Goal: Task Accomplishment & Management: Manage account settings

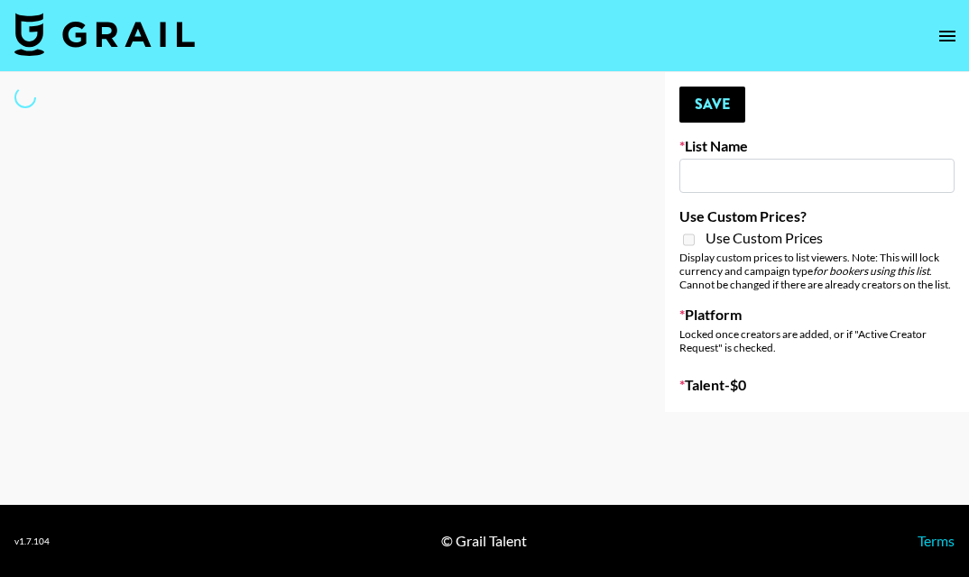
type input "[GEOGRAPHIC_DATA]"
select select "Song"
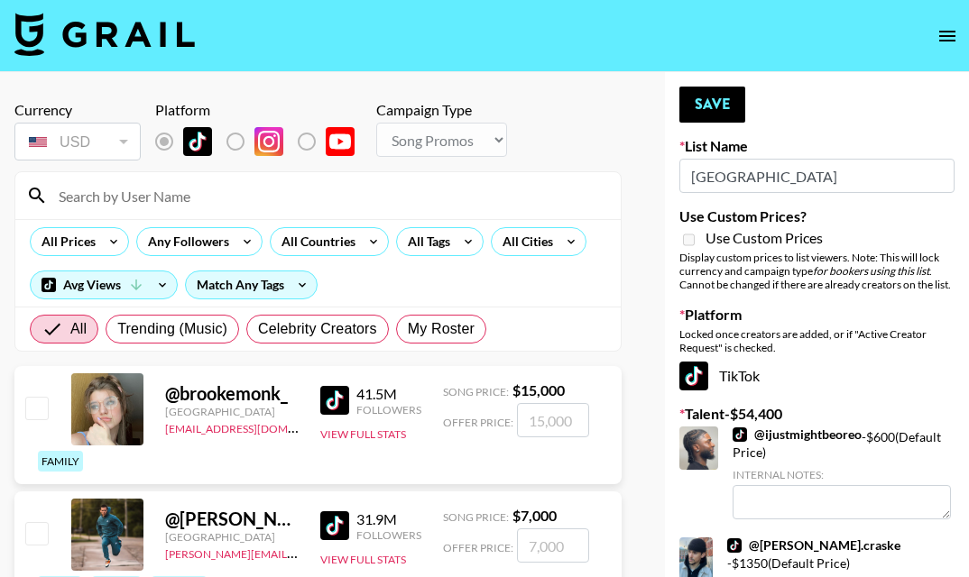
click at [349, 194] on input at bounding box center [329, 195] width 562 height 29
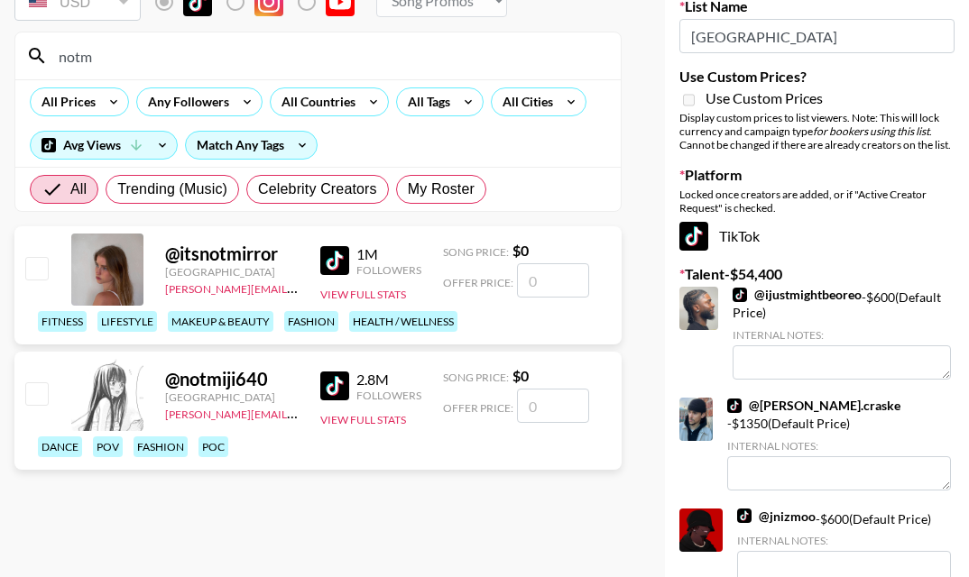
scroll to position [170, 0]
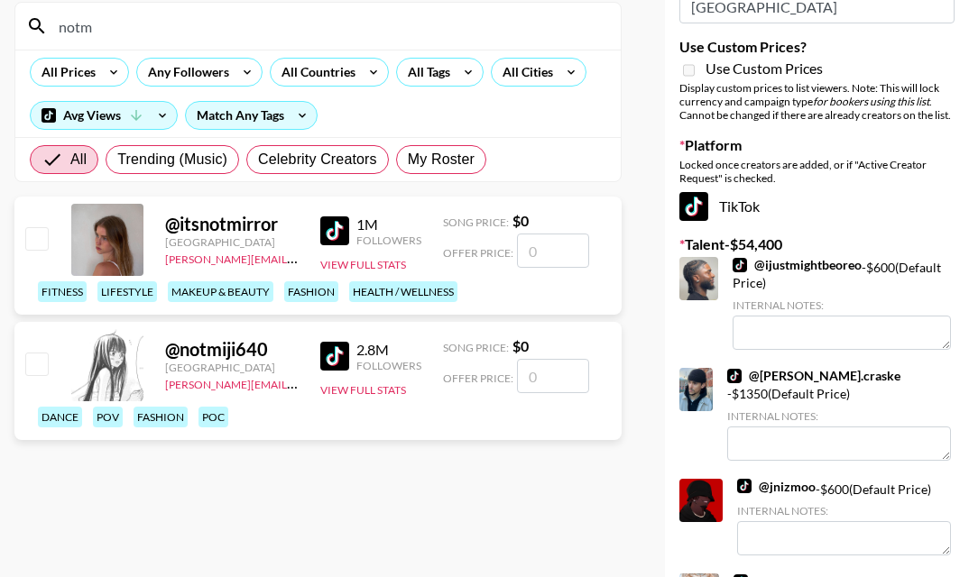
type input "notm"
click at [545, 361] on input "number" at bounding box center [553, 376] width 72 height 34
type input "5"
checkbox input "true"
type input "500"
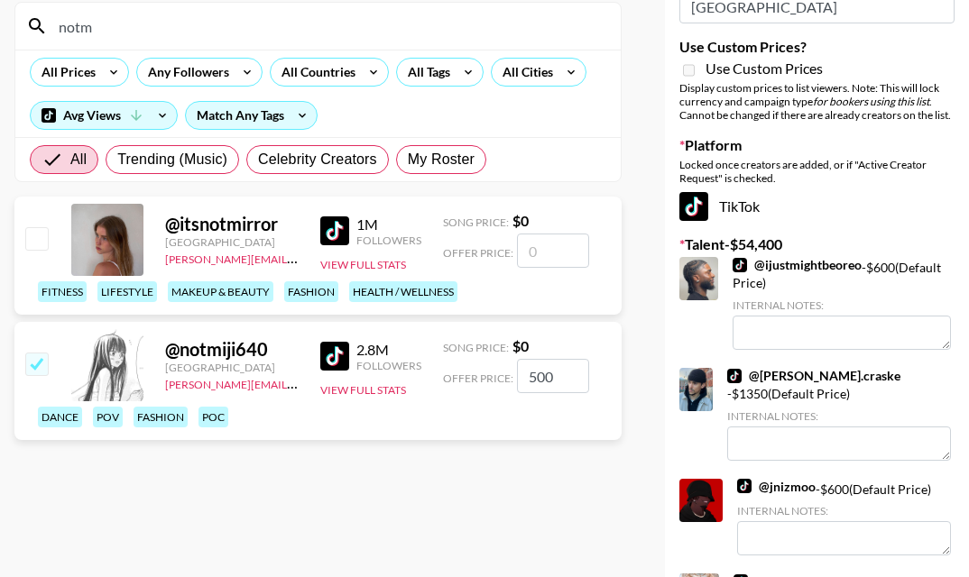
click at [281, 39] on input "notm" at bounding box center [329, 26] width 562 height 29
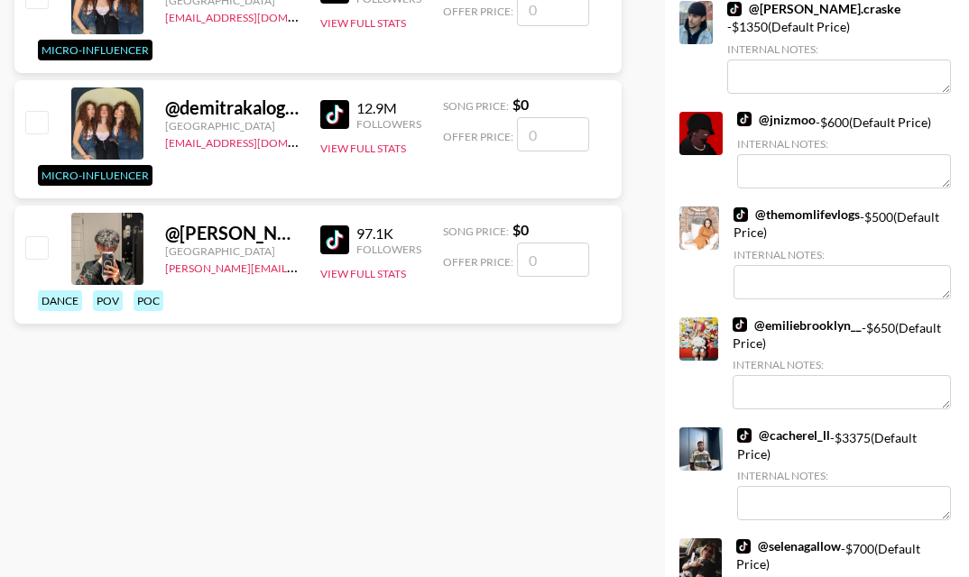
scroll to position [543, 0]
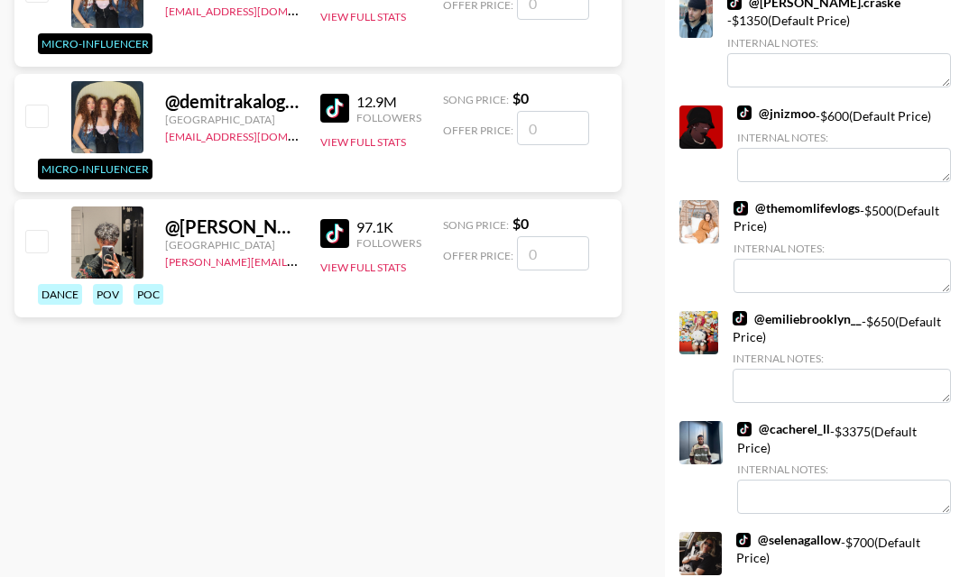
type input "gera"
click at [565, 259] on input "number" at bounding box center [553, 253] width 72 height 34
type input "4"
checkbox input "true"
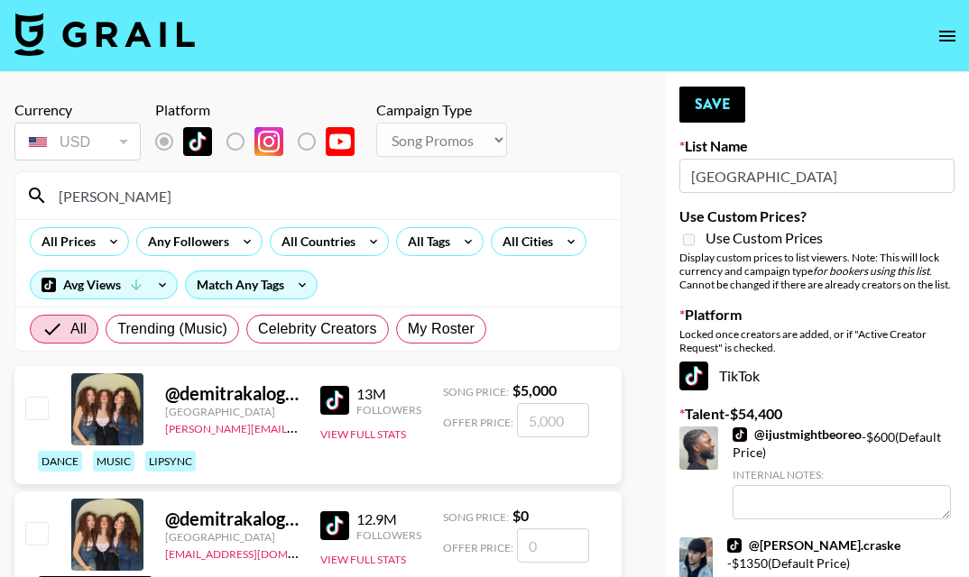
type input "400"
click at [717, 99] on button "Save" at bounding box center [712, 105] width 66 height 36
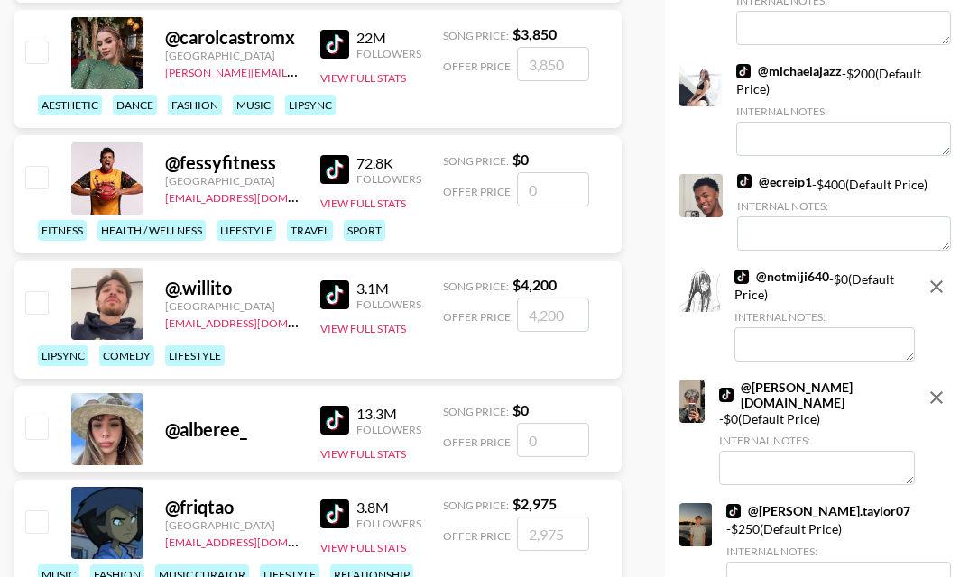
scroll to position [6869, 0]
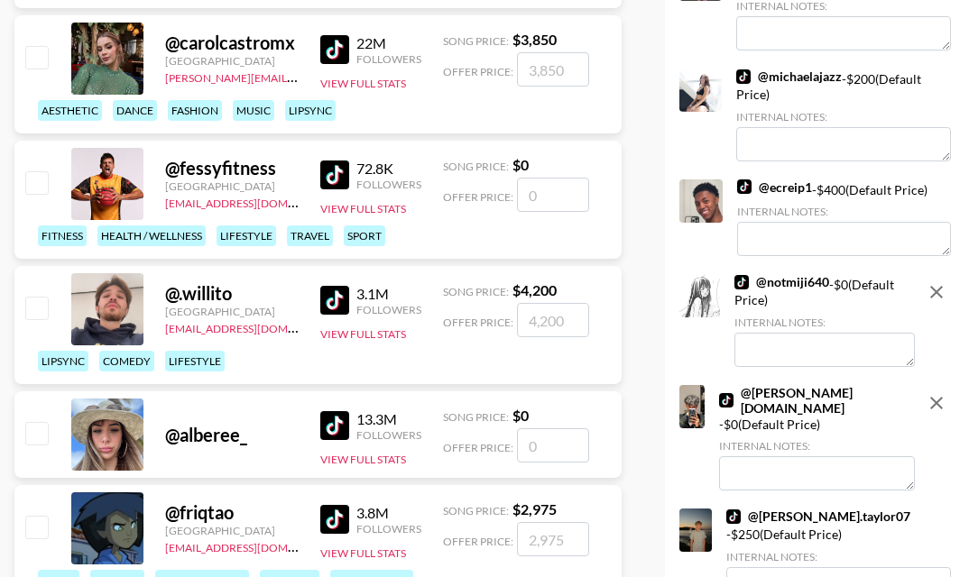
click at [935, 303] on icon "remove" at bounding box center [936, 292] width 22 height 22
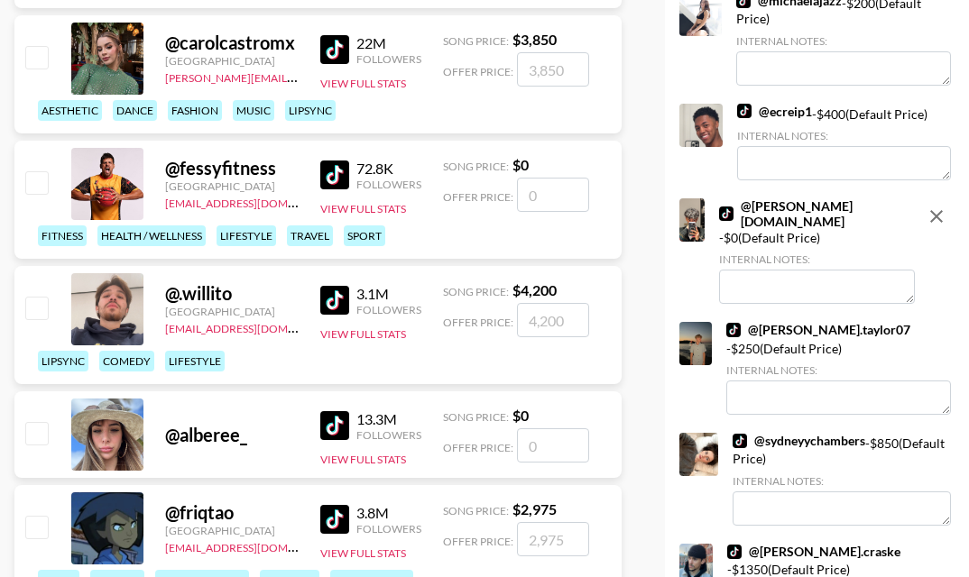
click at [937, 227] on icon "remove" at bounding box center [936, 217] width 22 height 22
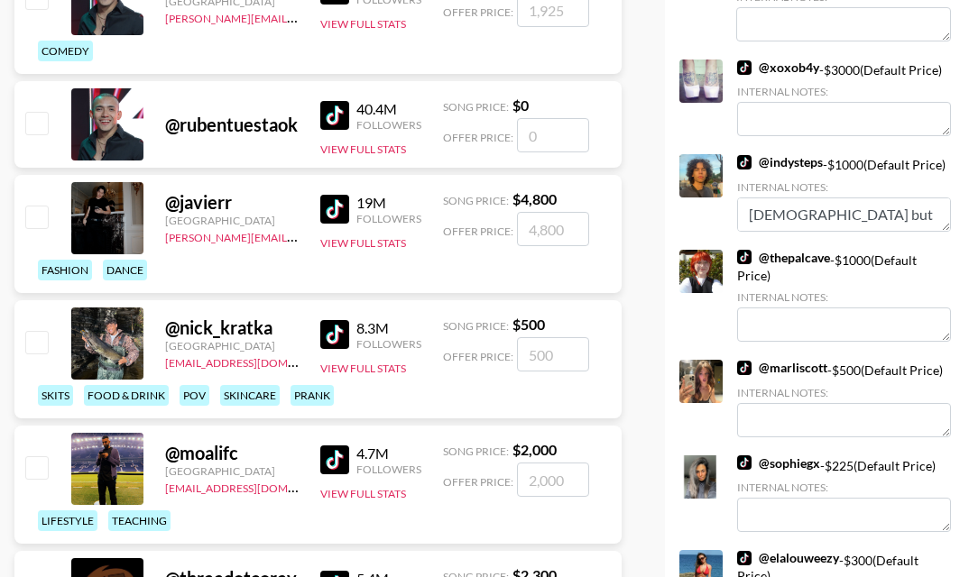
scroll to position [0, 0]
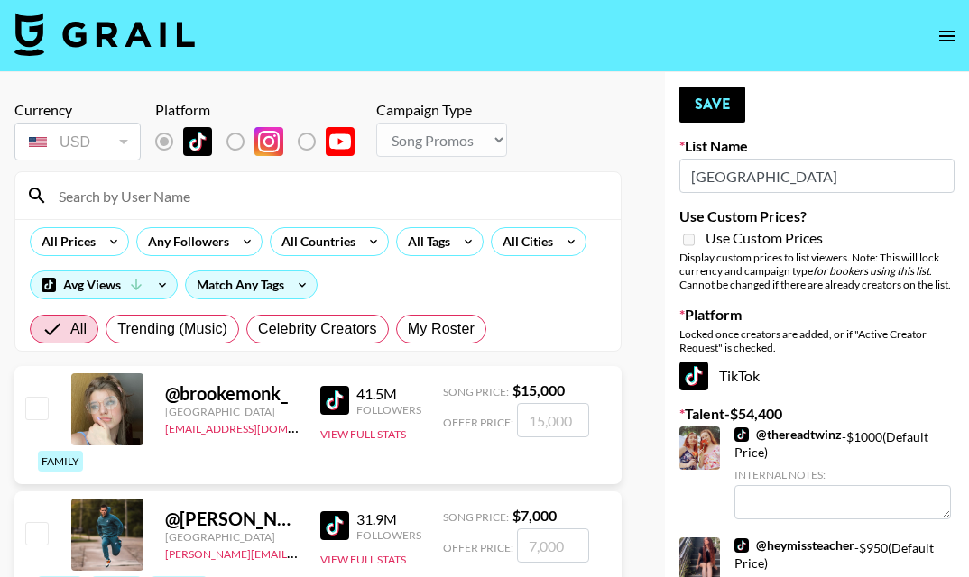
click at [950, 28] on icon "open drawer" at bounding box center [947, 36] width 22 height 22
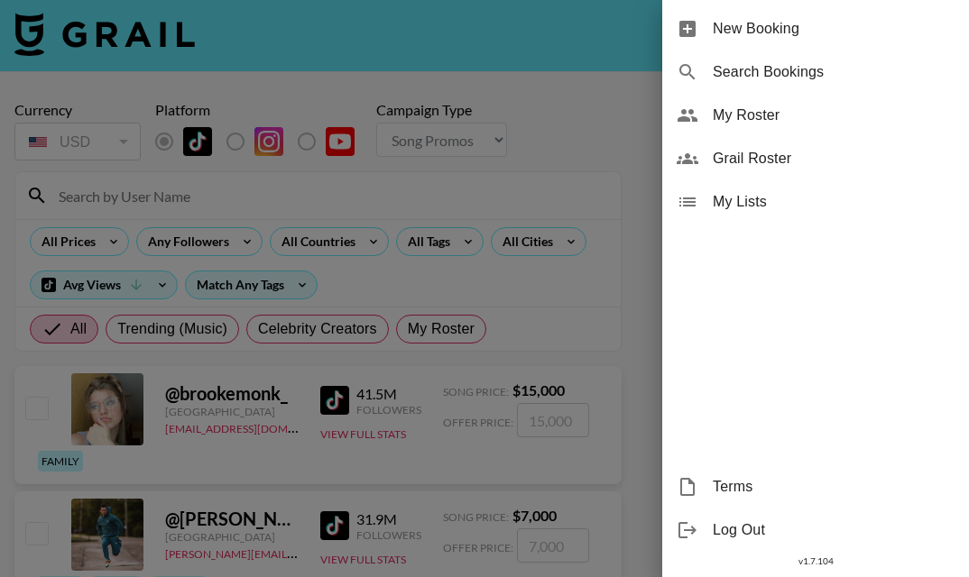
click at [830, 124] on span "My Roster" at bounding box center [834, 116] width 242 height 22
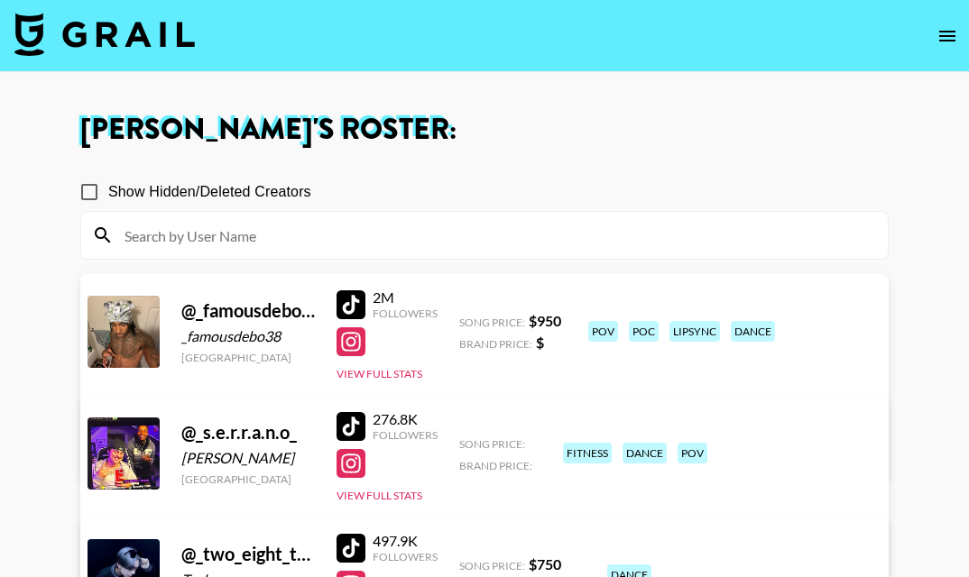
click at [425, 235] on input at bounding box center [495, 235] width 763 height 29
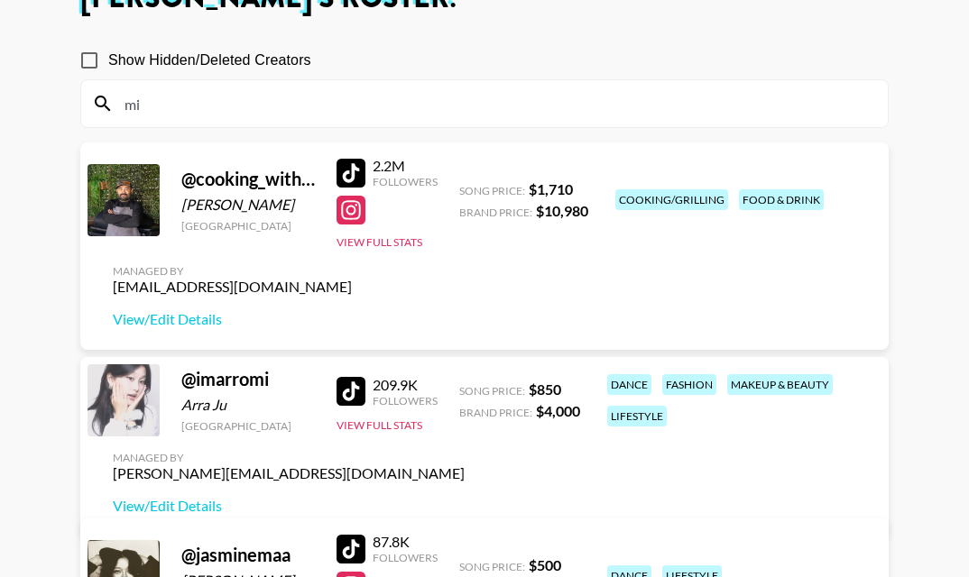
type input "m"
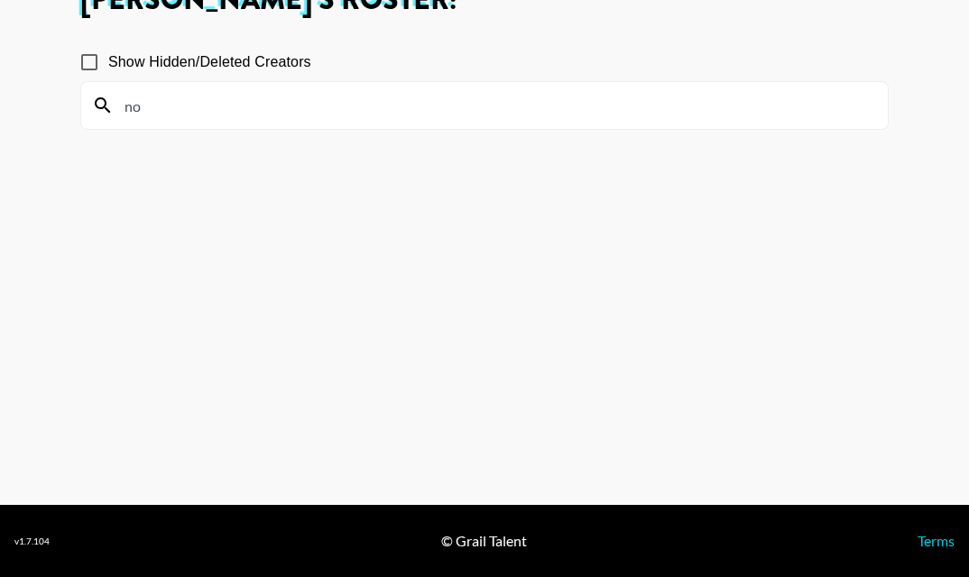
scroll to position [132, 0]
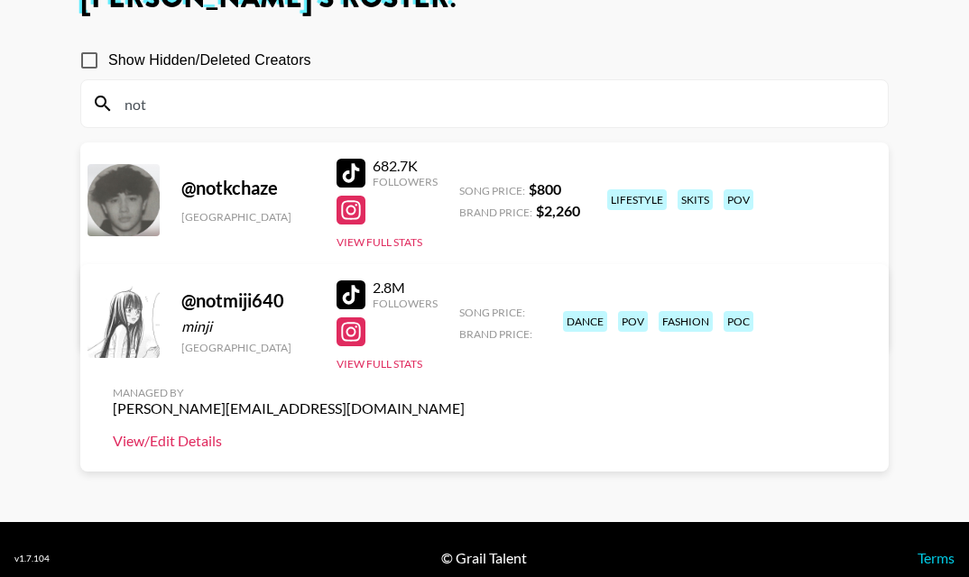
type input "not"
click at [465, 432] on link "View/Edit Details" at bounding box center [289, 441] width 352 height 18
click at [310, 113] on input "not" at bounding box center [495, 103] width 763 height 29
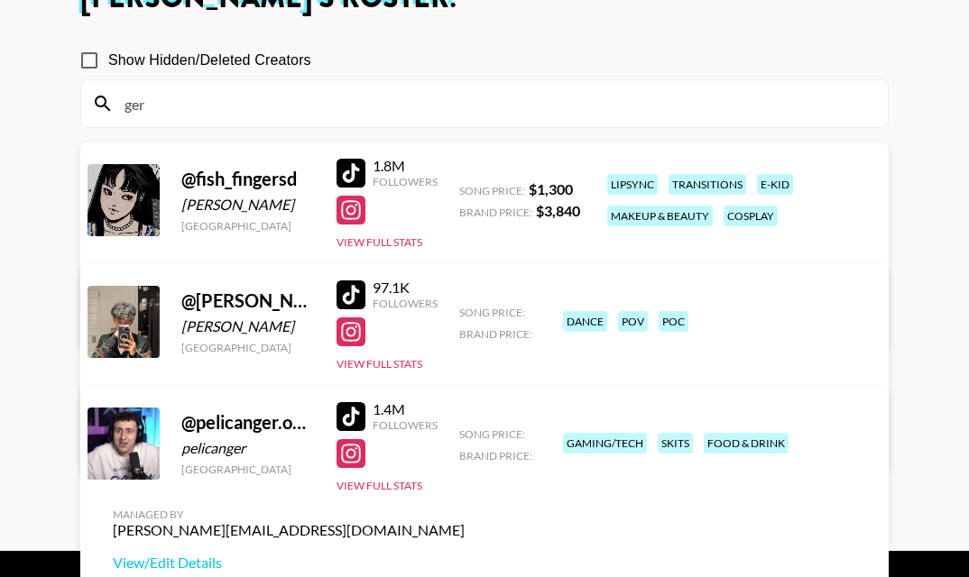
type input "ger"
click at [465, 432] on link "View/Edit Details" at bounding box center [289, 441] width 352 height 18
click at [603, 110] on input "ger" at bounding box center [495, 103] width 763 height 29
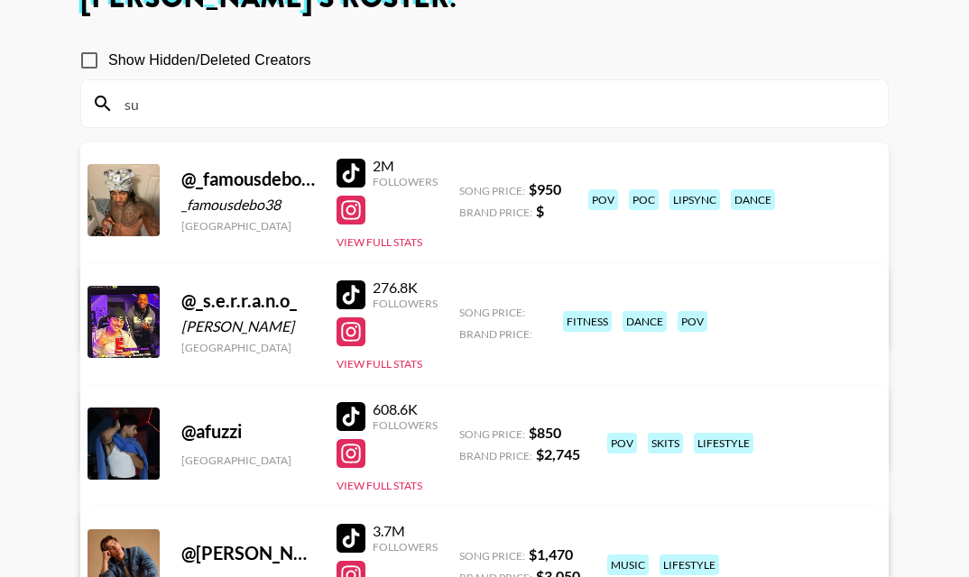
scroll to position [130, 0]
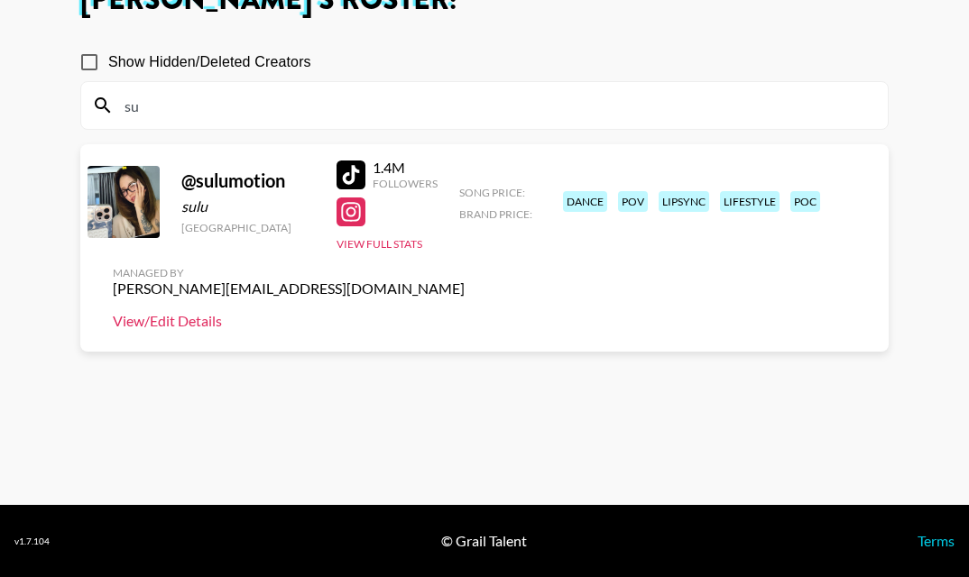
type input "su"
click at [465, 312] on link "View/Edit Details" at bounding box center [289, 321] width 352 height 18
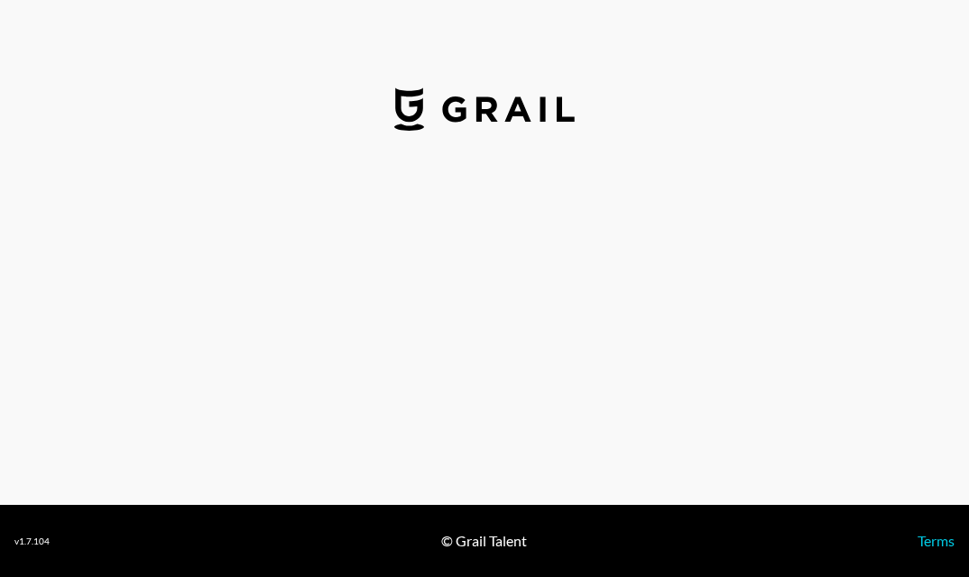
select select "USD"
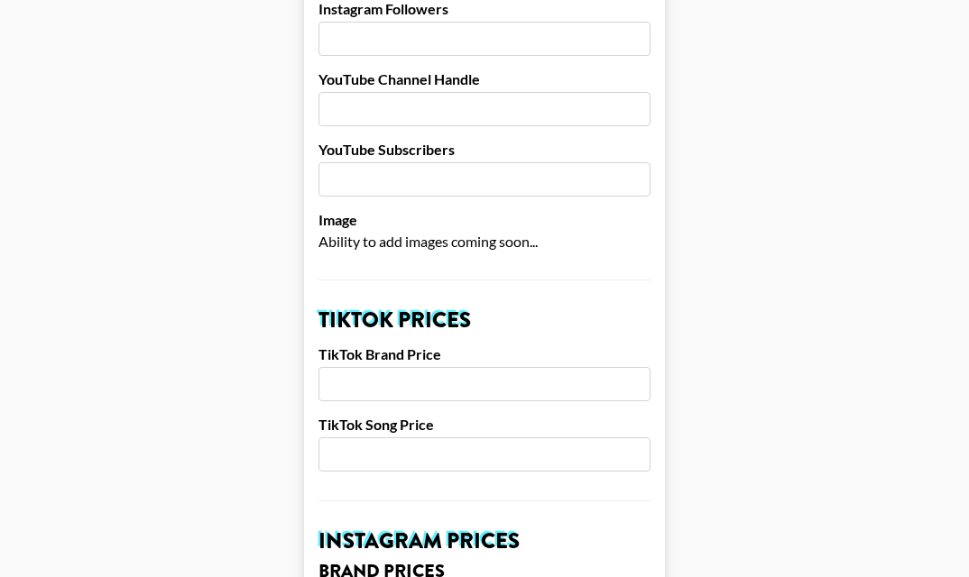
scroll to position [407, 0]
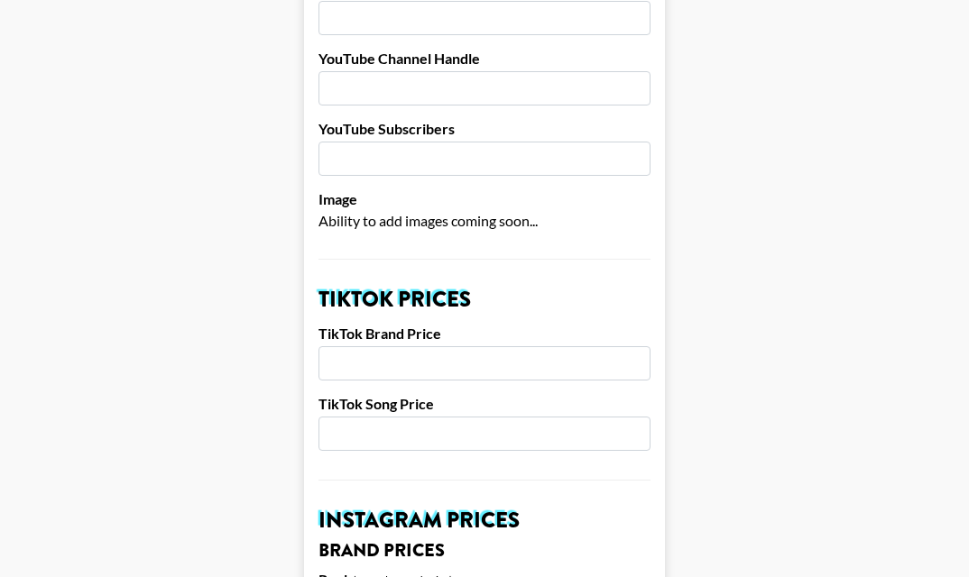
click at [394, 425] on input "number" at bounding box center [484, 434] width 332 height 34
type input "500"
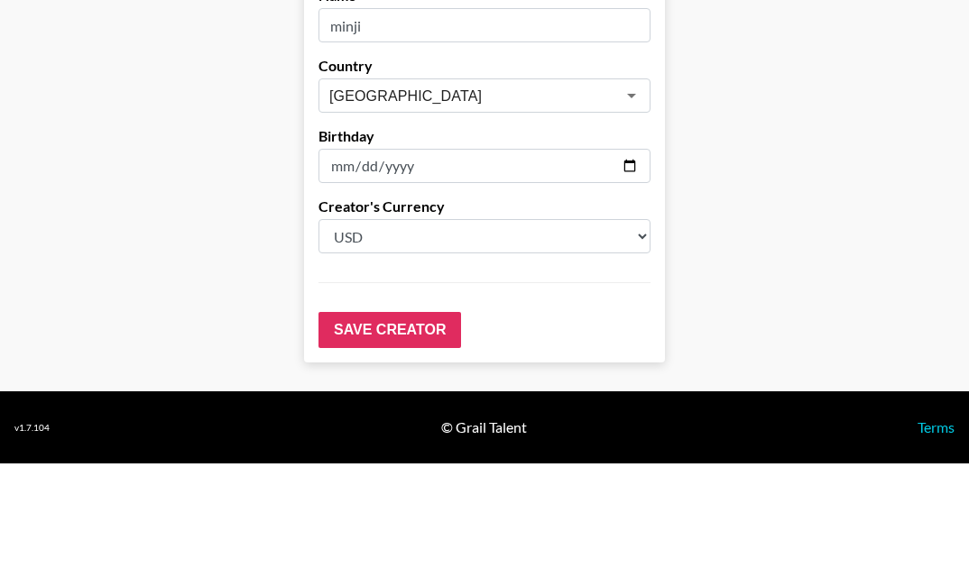
scroll to position [1870, 0]
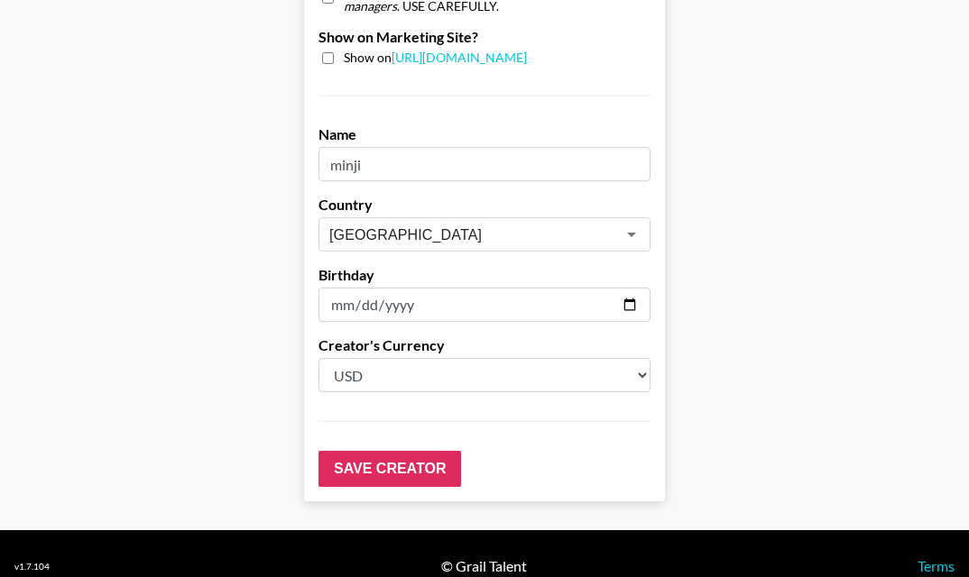
click at [387, 295] on input "2006-10-09" at bounding box center [484, 305] width 332 height 34
click at [381, 451] on input "Save Creator" at bounding box center [389, 469] width 143 height 36
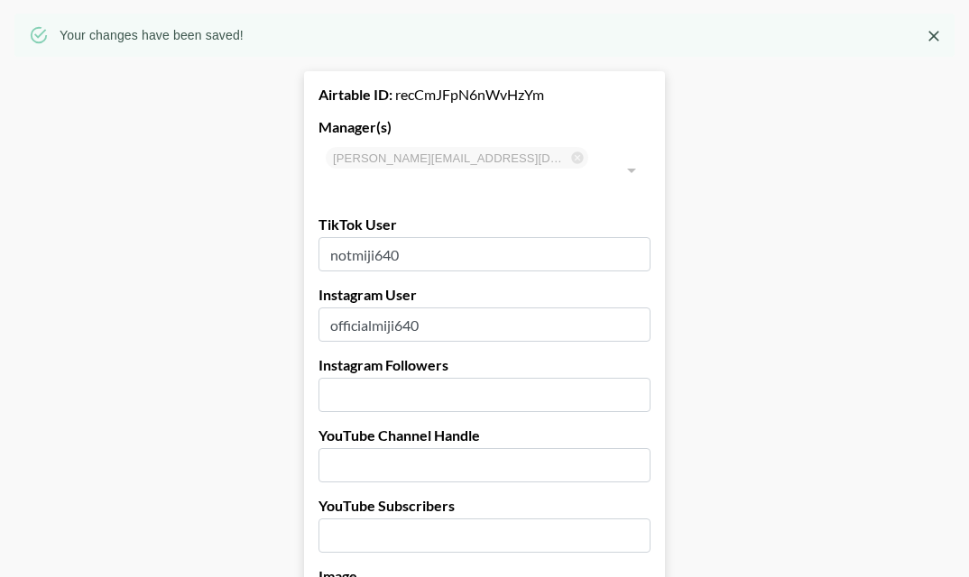
scroll to position [0, 0]
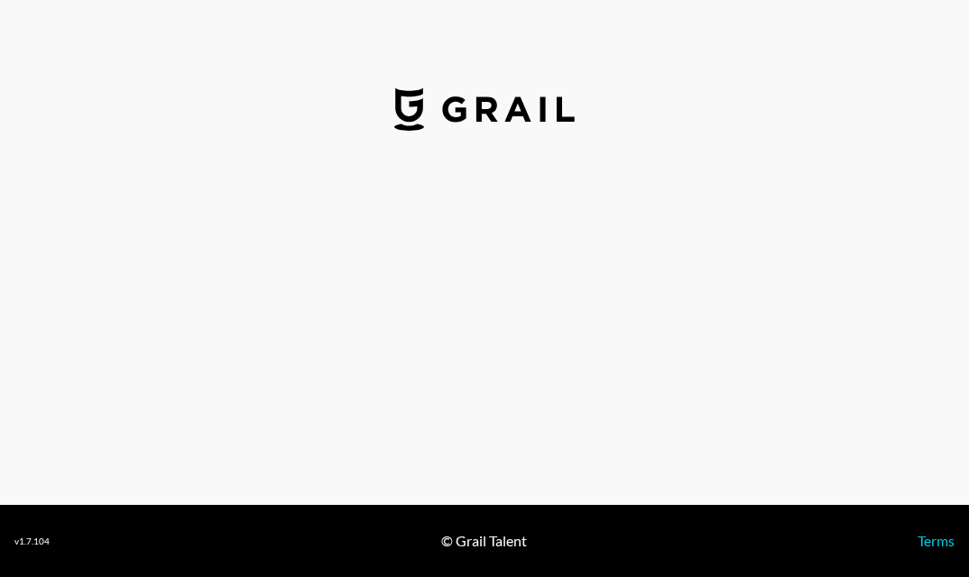
select select "USD"
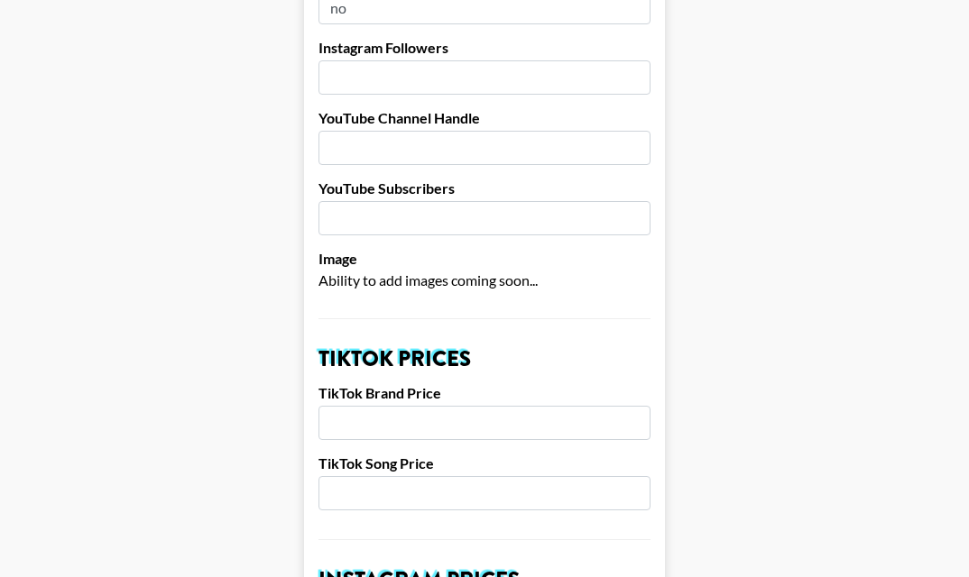
scroll to position [435, 0]
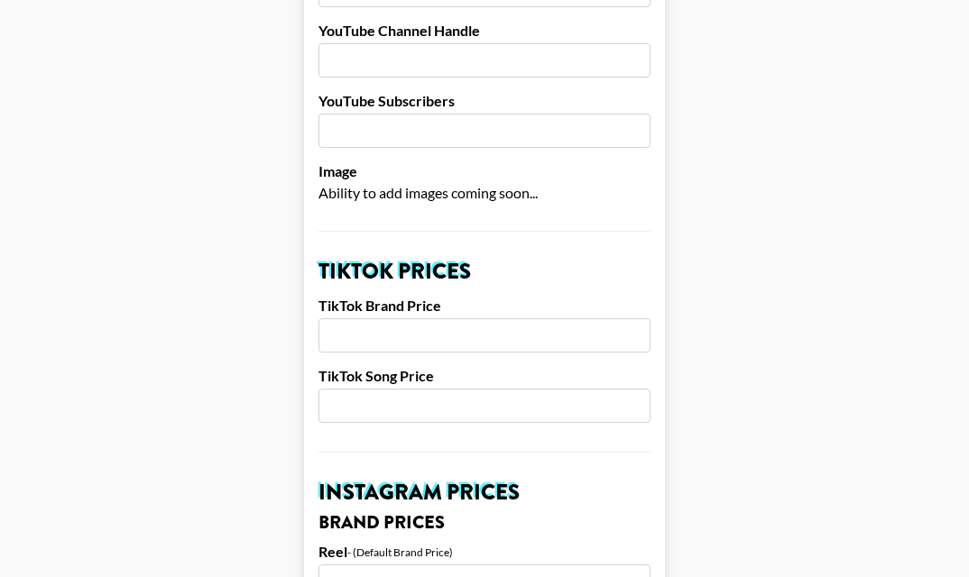
click at [501, 389] on input "number" at bounding box center [484, 406] width 332 height 34
type input "400"
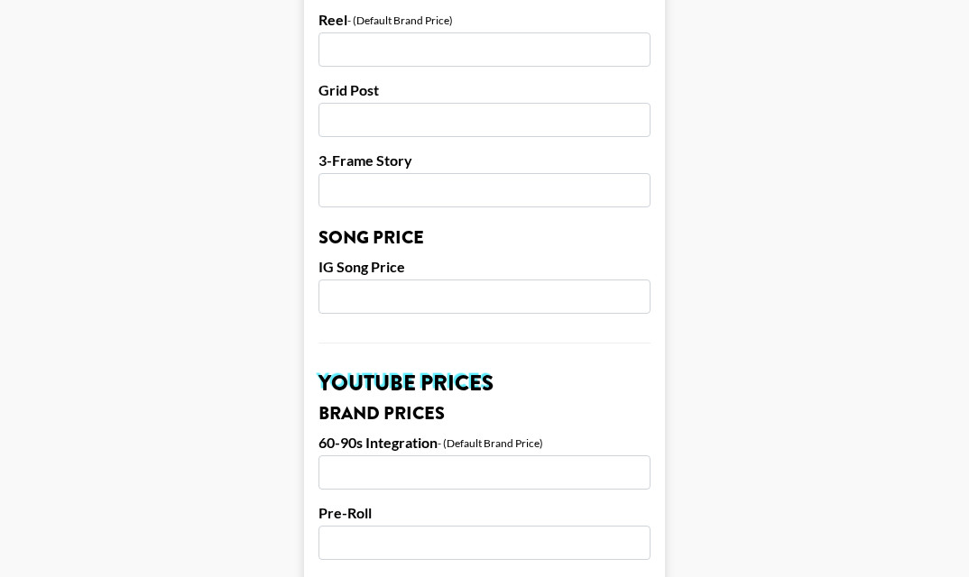
scroll to position [1870, 0]
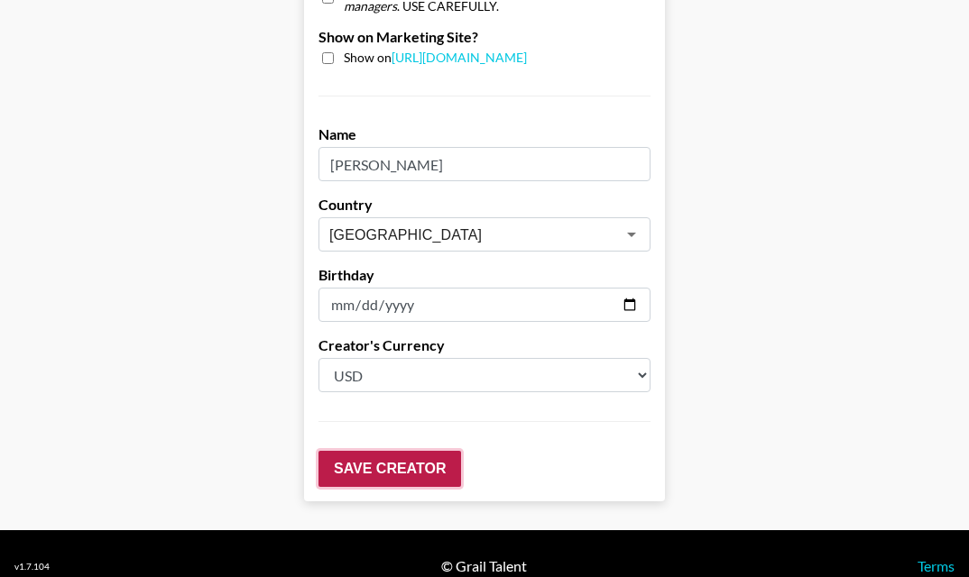
click at [394, 451] on input "Save Creator" at bounding box center [389, 469] width 143 height 36
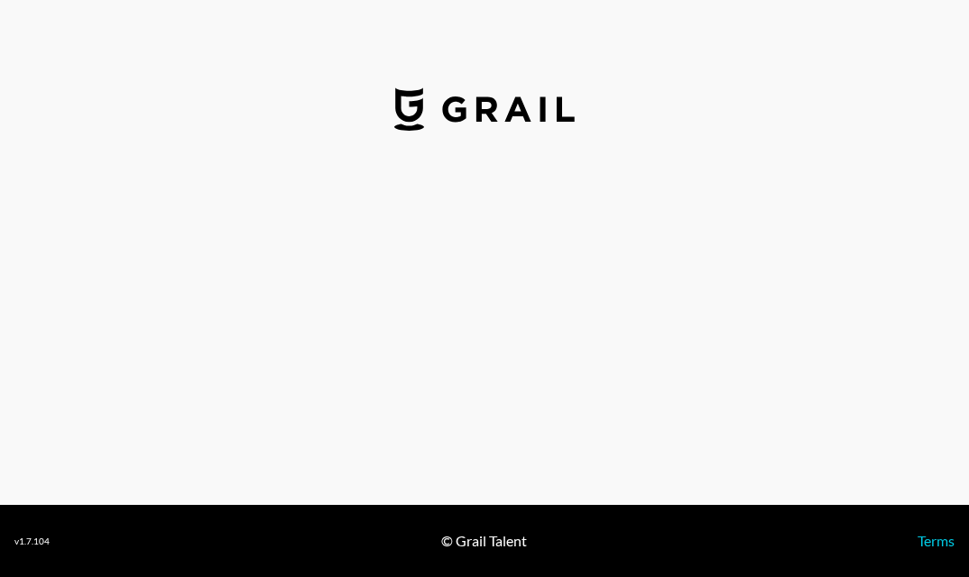
select select "USD"
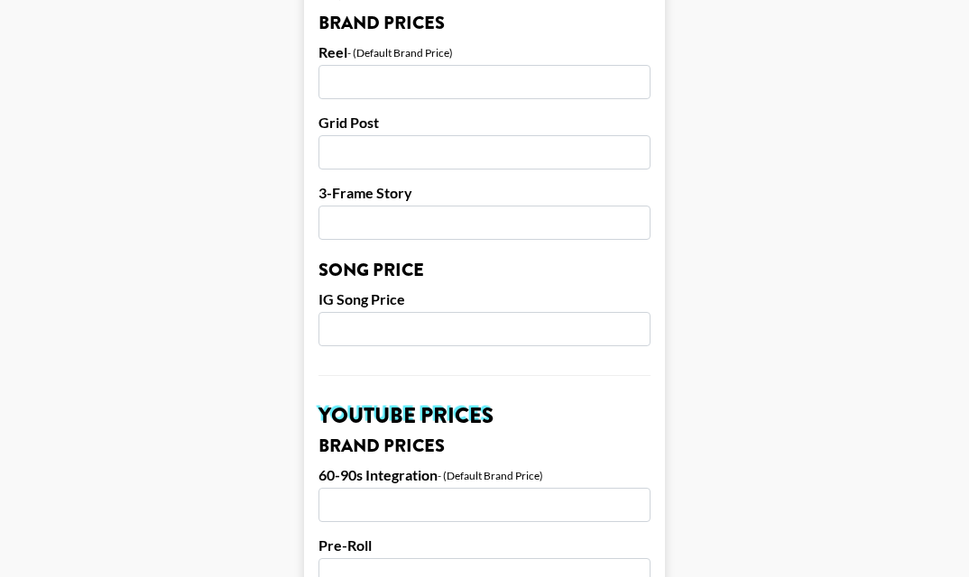
scroll to position [628, 0]
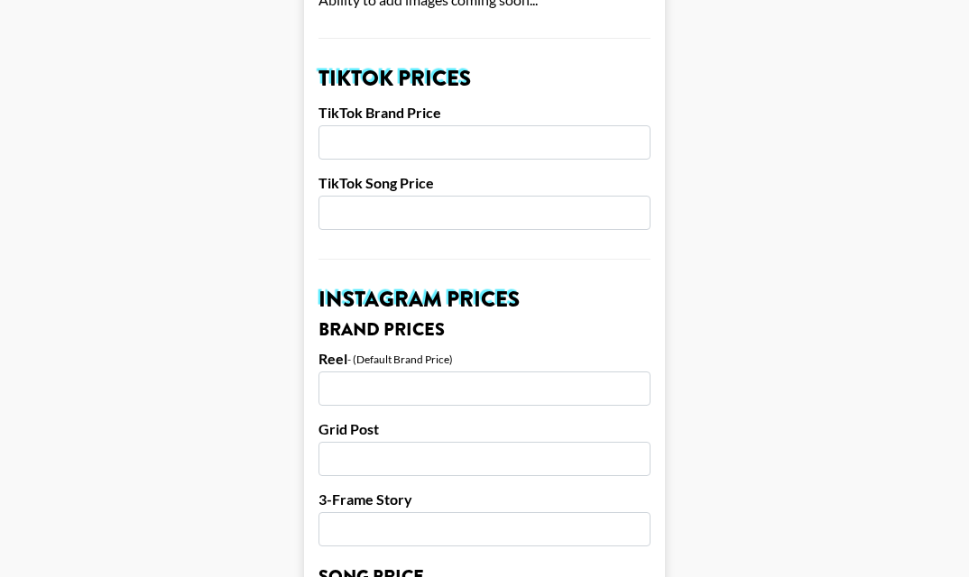
click at [468, 196] on input "number" at bounding box center [484, 213] width 332 height 34
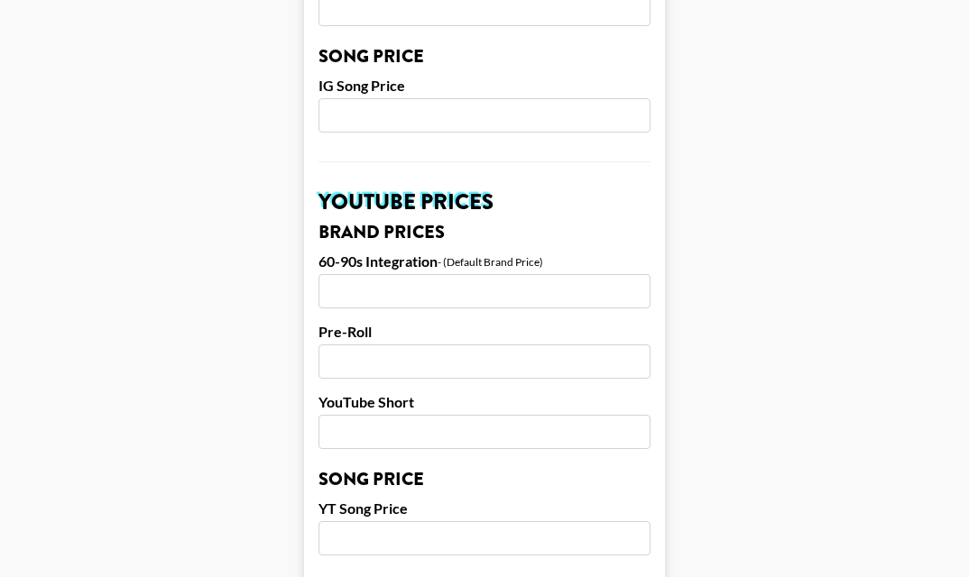
scroll to position [1870, 0]
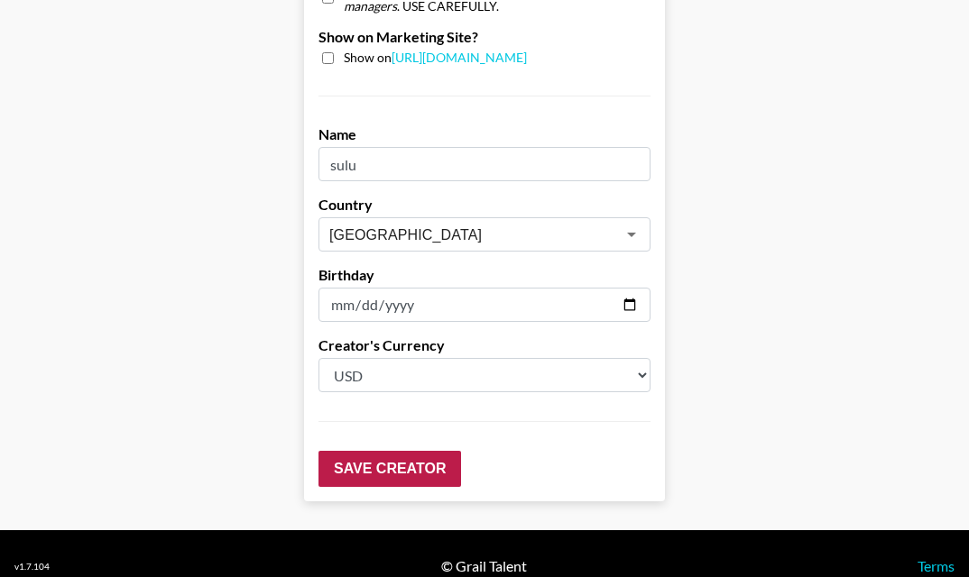
type input "850"
click at [404, 451] on input "Save Creator" at bounding box center [389, 469] width 143 height 36
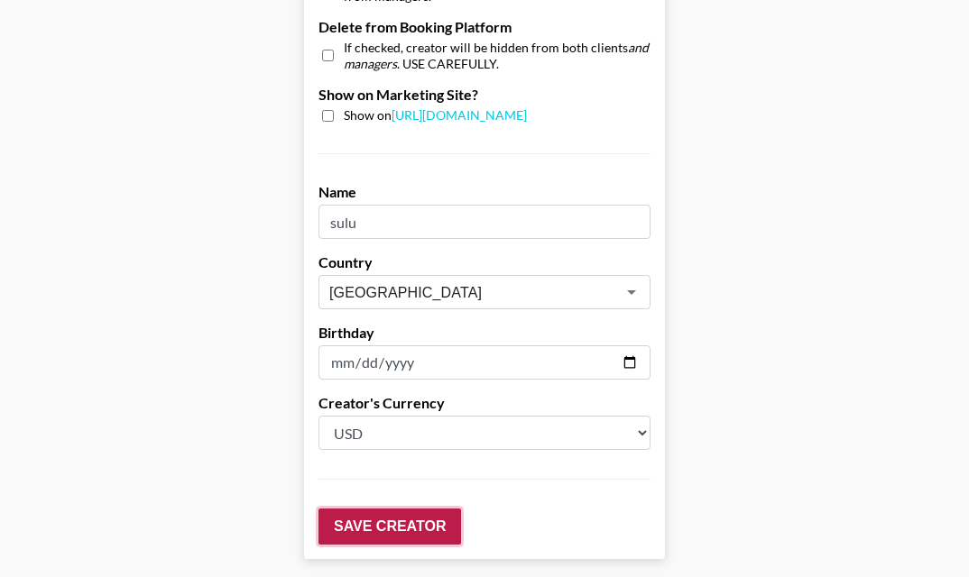
scroll to position [1928, 0]
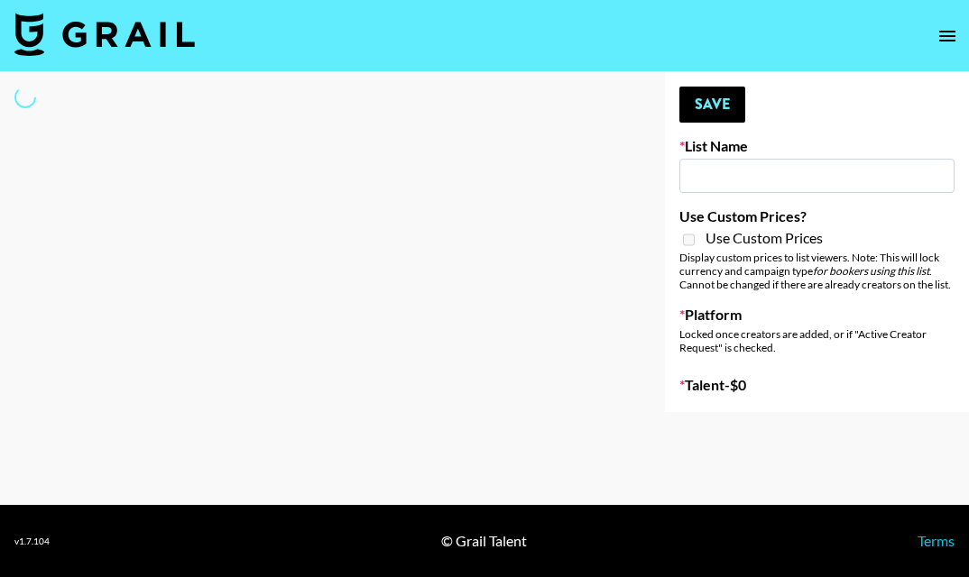
type input "[GEOGRAPHIC_DATA]"
select select "Song"
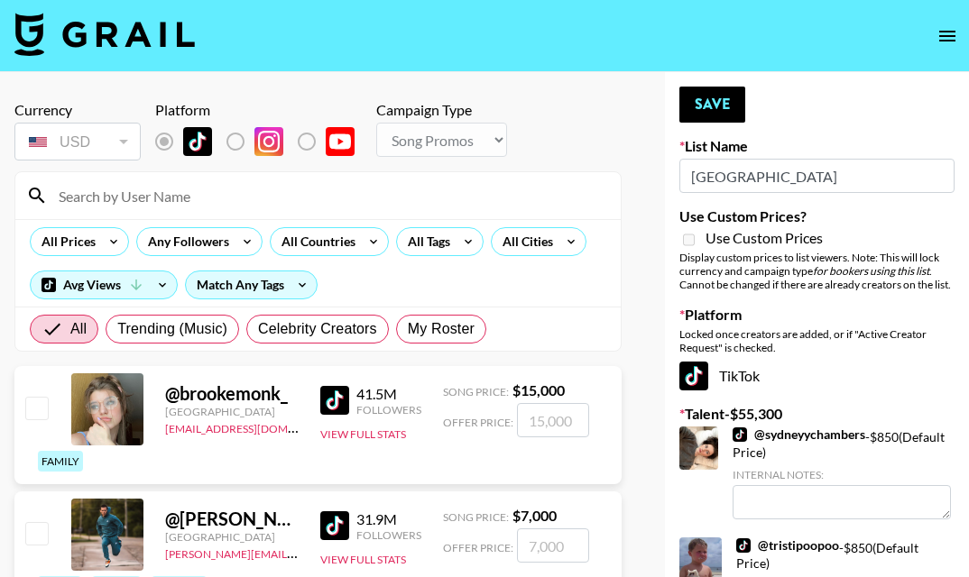
click at [345, 198] on input at bounding box center [329, 195] width 562 height 29
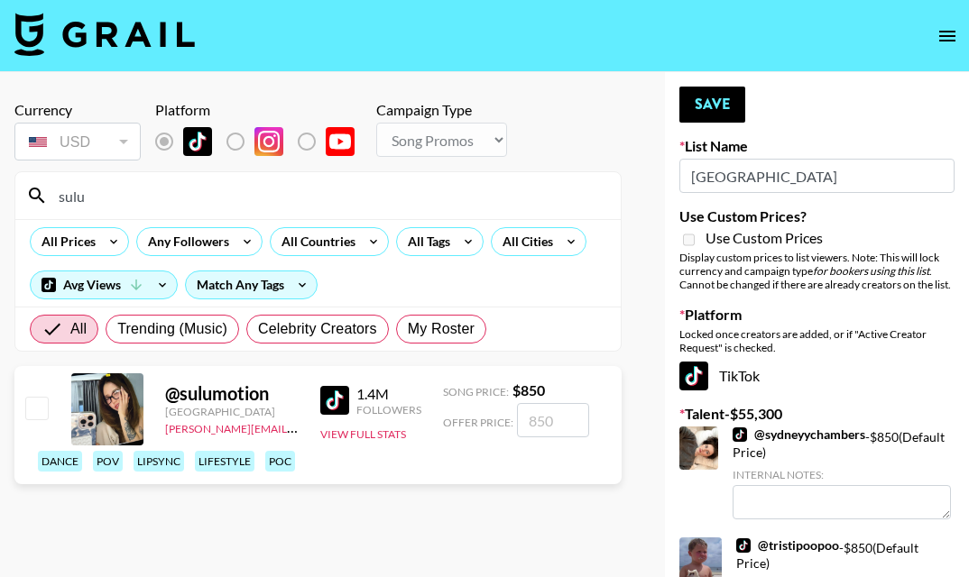
type input "sulu"
click at [31, 409] on input "checkbox" at bounding box center [36, 408] width 22 height 22
checkbox input "true"
type input "850"
click at [128, 192] on input "sulu" at bounding box center [329, 195] width 562 height 29
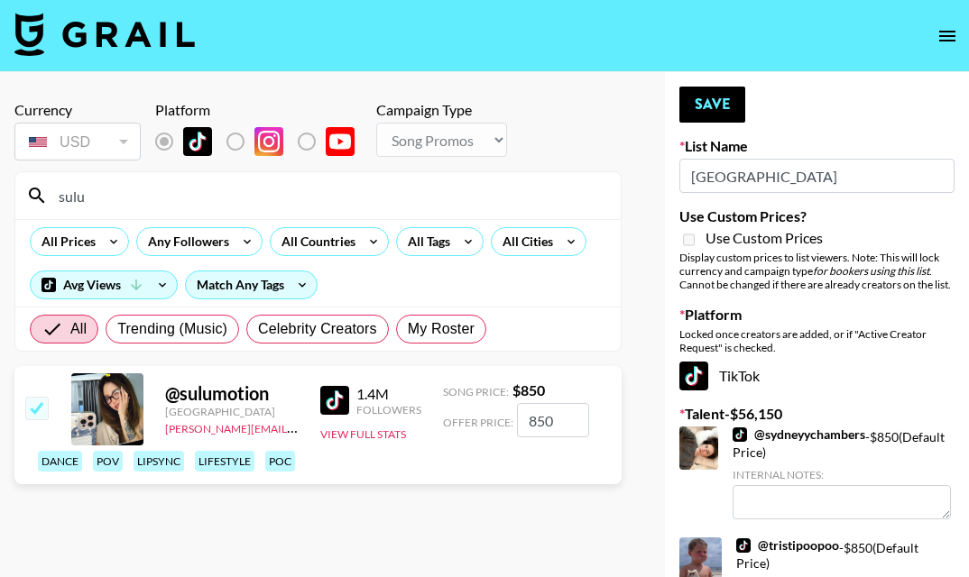
click at [128, 192] on input "sulu" at bounding box center [329, 195] width 562 height 29
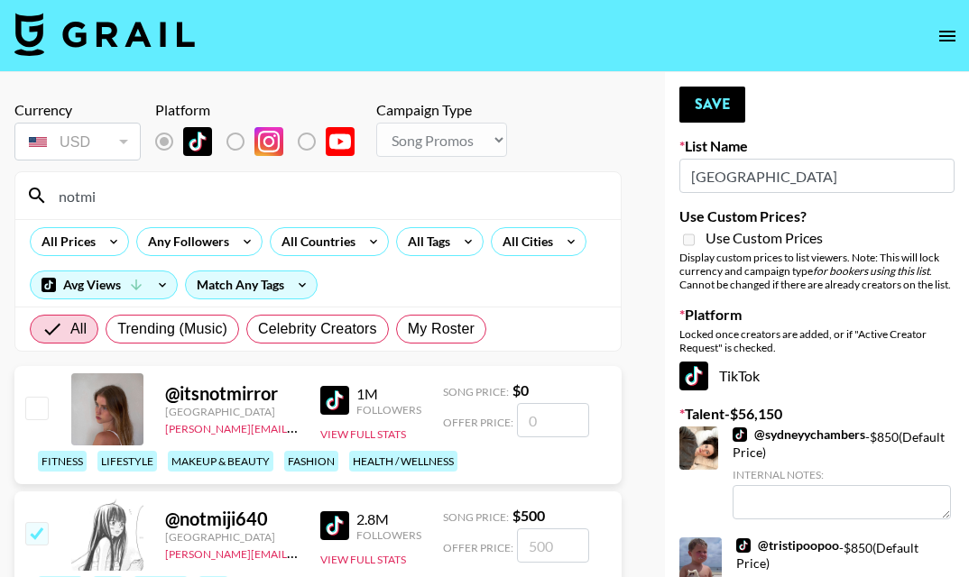
type input "notmi"
click at [37, 537] on input "checkbox" at bounding box center [36, 533] width 22 height 22
click at [38, 538] on input "checkbox" at bounding box center [36, 533] width 22 height 22
checkbox input "true"
type input "500"
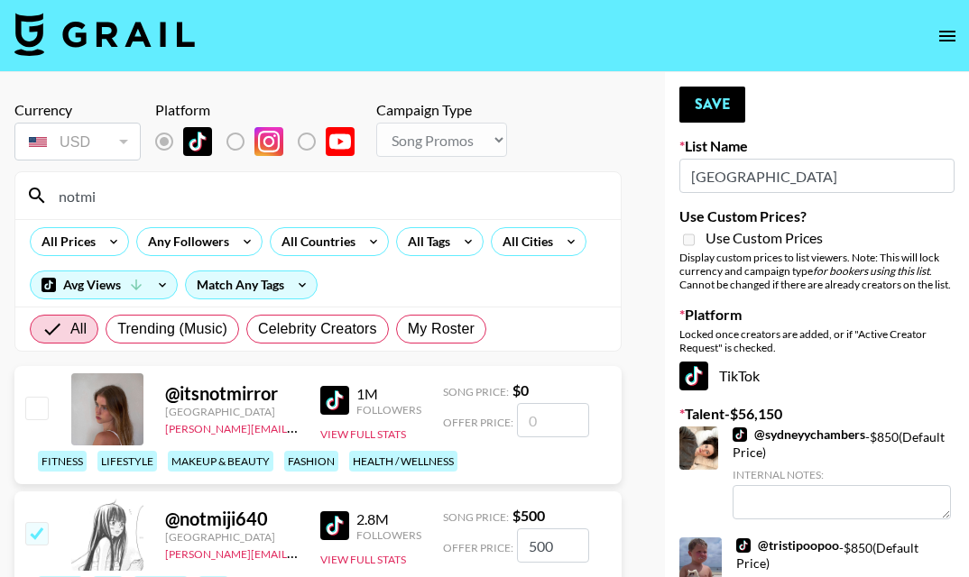
click at [122, 197] on input "notmi" at bounding box center [329, 195] width 562 height 29
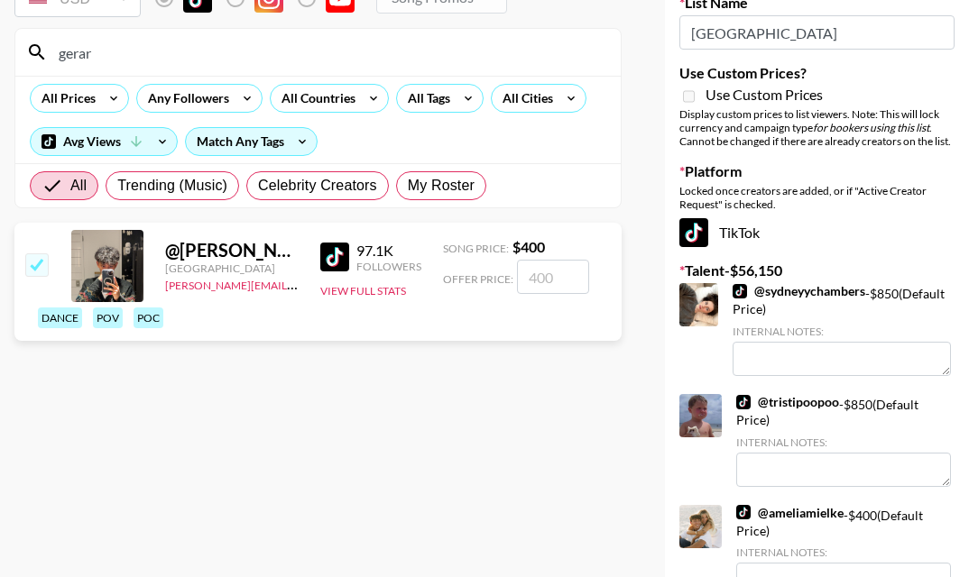
scroll to position [164, 0]
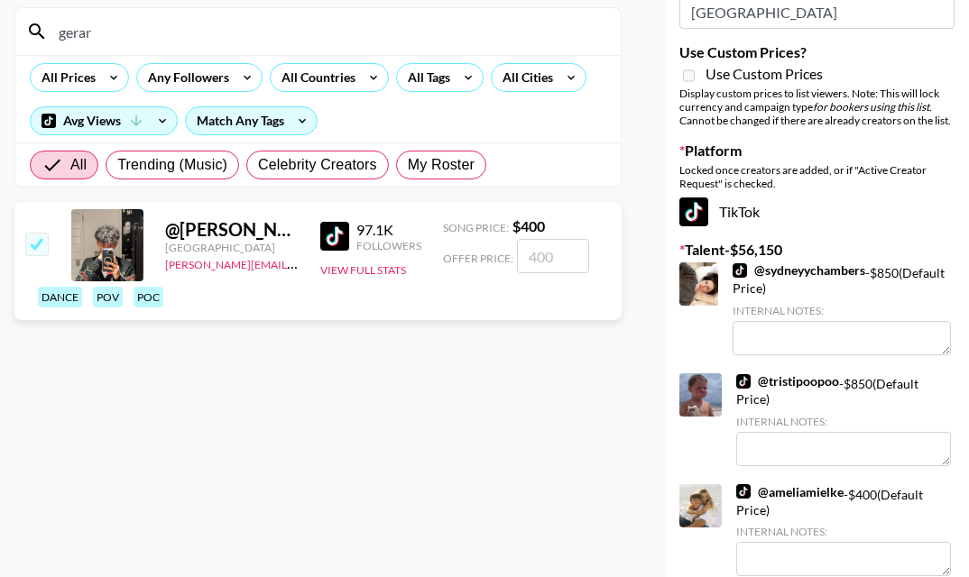
type input "gerar"
click at [35, 247] on input "checkbox" at bounding box center [36, 244] width 22 height 22
click at [36, 244] on input "checkbox" at bounding box center [36, 244] width 22 height 22
checkbox input "true"
type input "400"
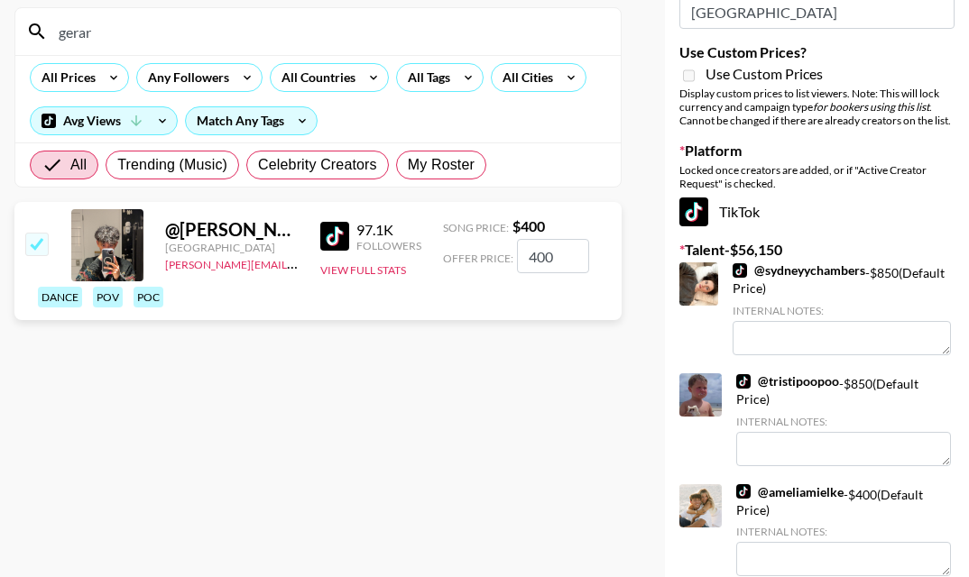
scroll to position [0, 0]
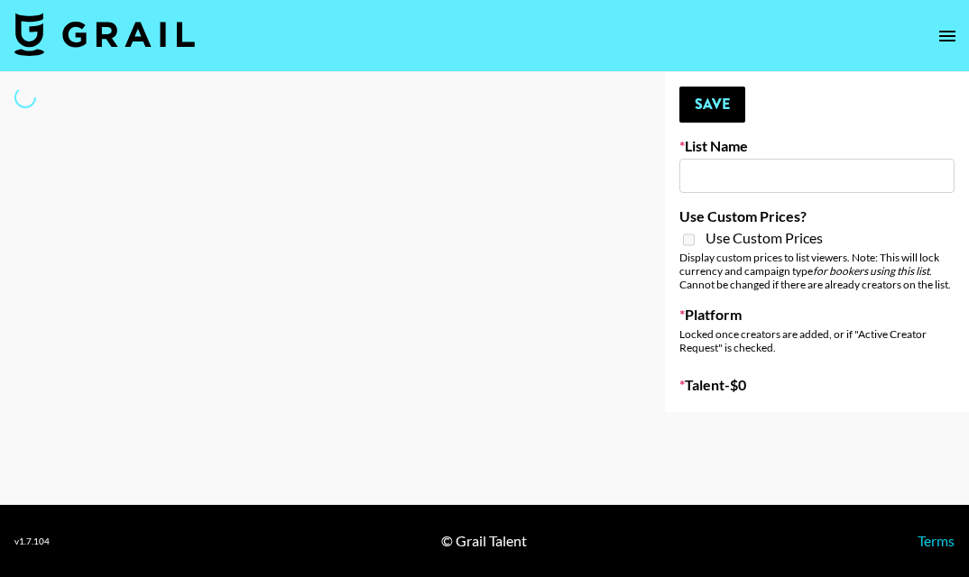
type input "GoVanni Campaign"
select select "Song"
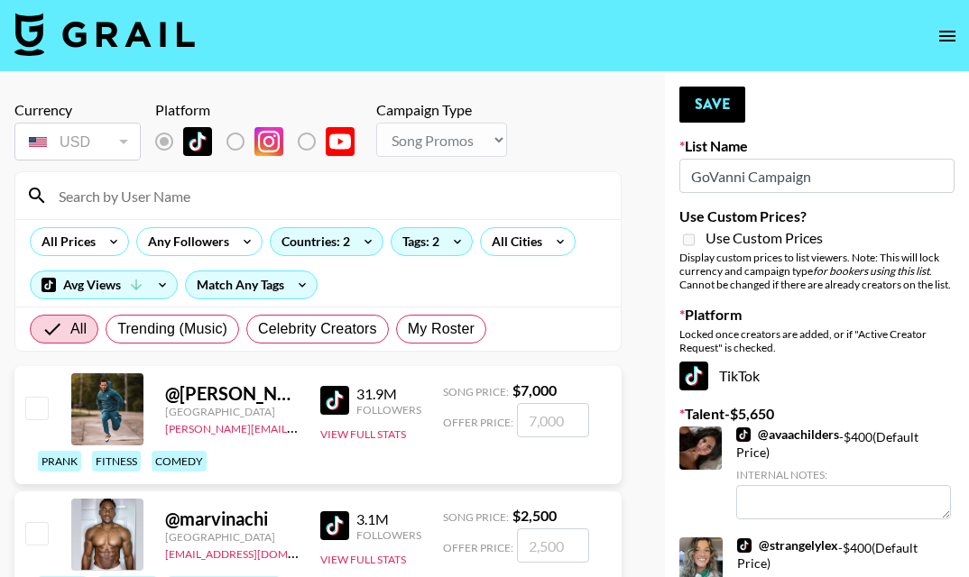
click at [380, 178] on div at bounding box center [317, 195] width 605 height 47
click at [303, 196] on input at bounding box center [329, 195] width 562 height 29
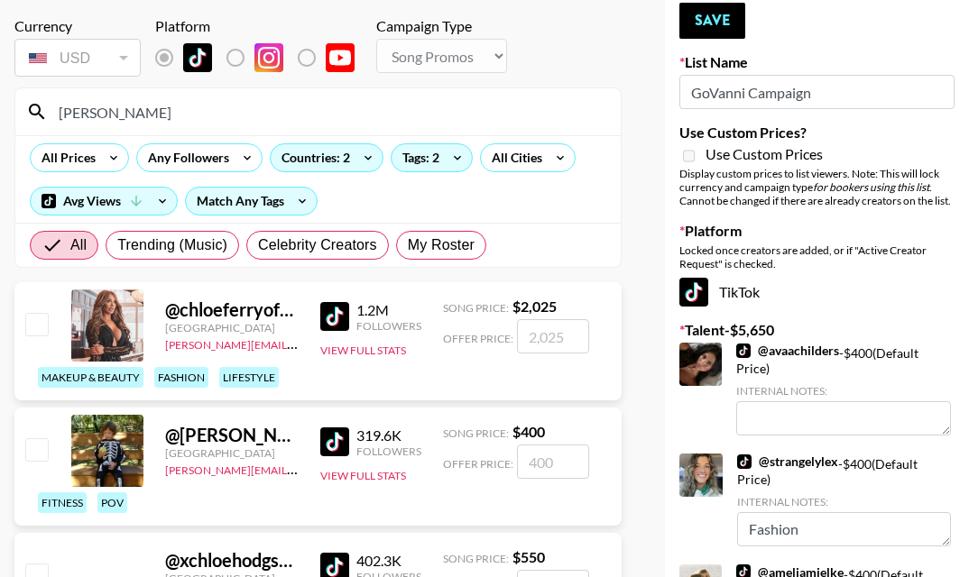
scroll to position [131, 0]
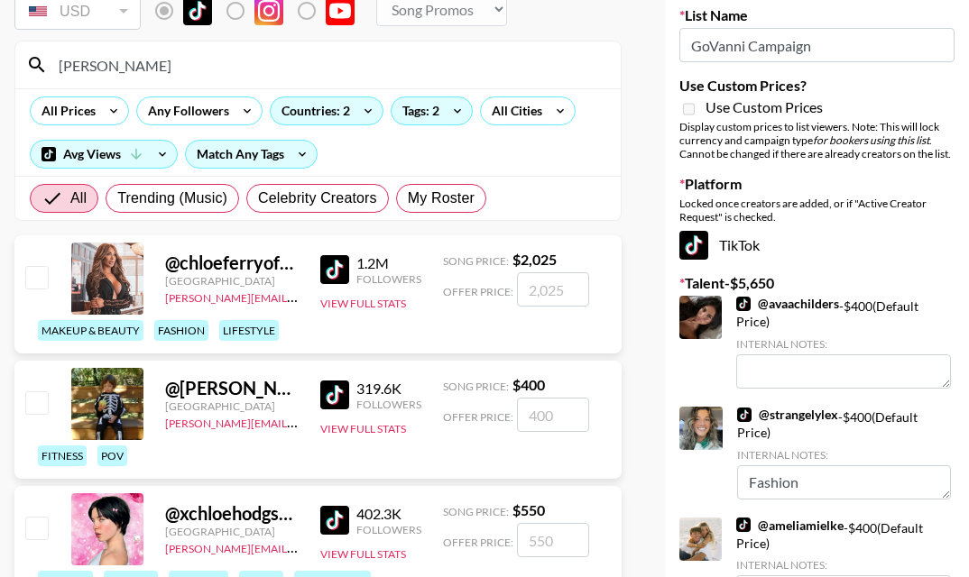
type input "[PERSON_NAME]"
click at [39, 406] on input "checkbox" at bounding box center [36, 402] width 22 height 22
checkbox input "true"
type input "400"
